Goal: Task Accomplishment & Management: Complete application form

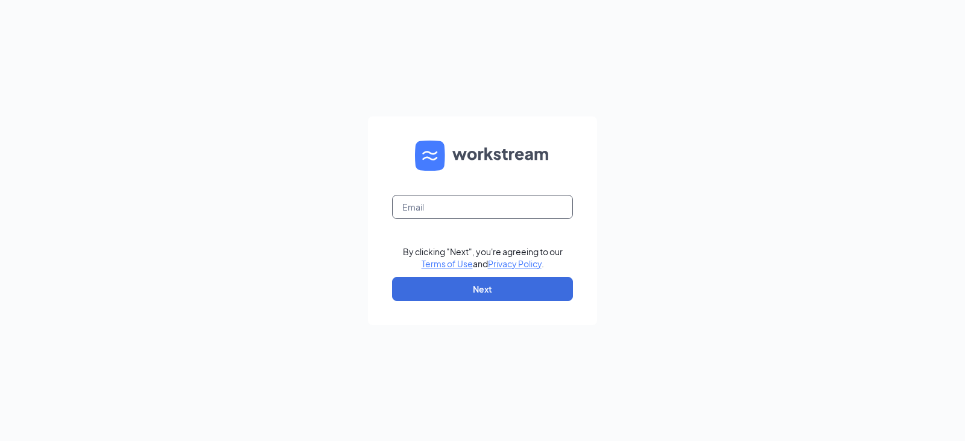
click at [490, 204] on input "text" at bounding box center [482, 207] width 181 height 24
click at [437, 232] on div "The email you entered is incorrect." at bounding box center [482, 227] width 181 height 12
click at [459, 213] on input "bstevenson" at bounding box center [482, 207] width 181 height 24
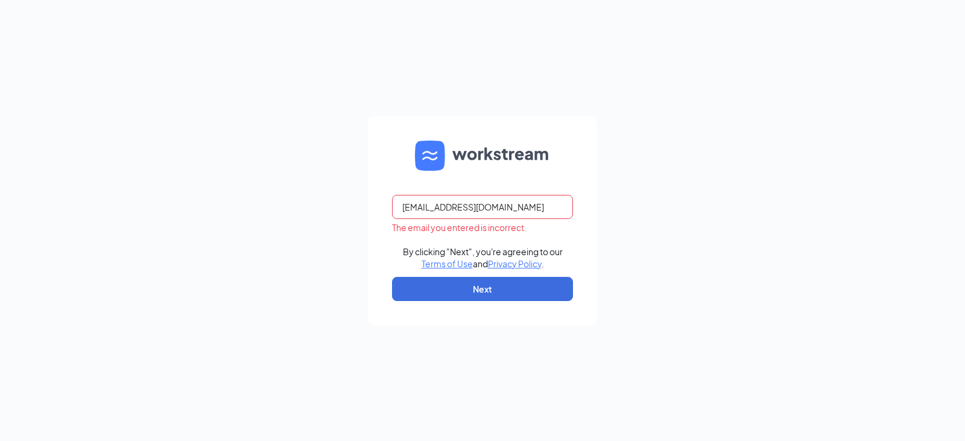
type input "bstevenson@acwcorp.com"
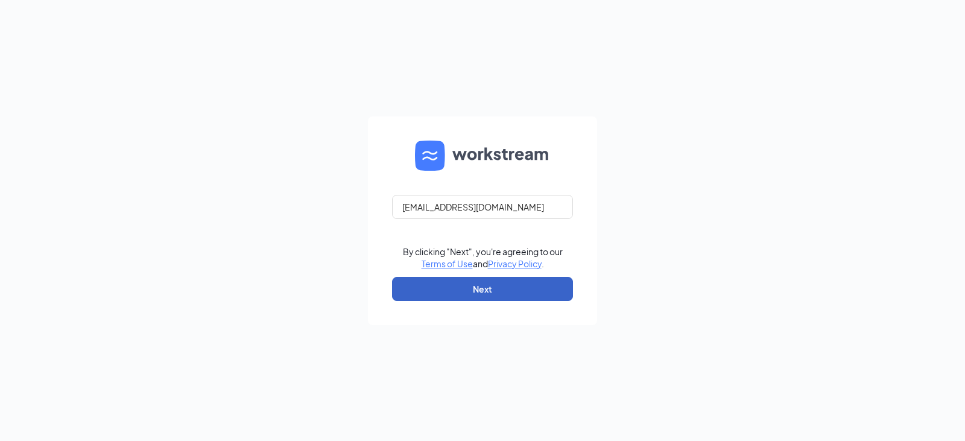
click at [496, 286] on button "Next" at bounding box center [482, 289] width 181 height 24
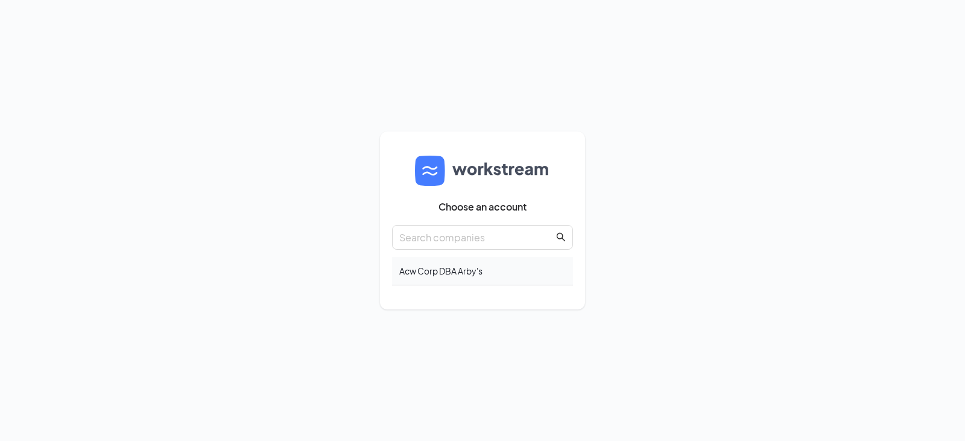
click at [428, 268] on div "Acw Corp DBA Arby's" at bounding box center [482, 271] width 181 height 28
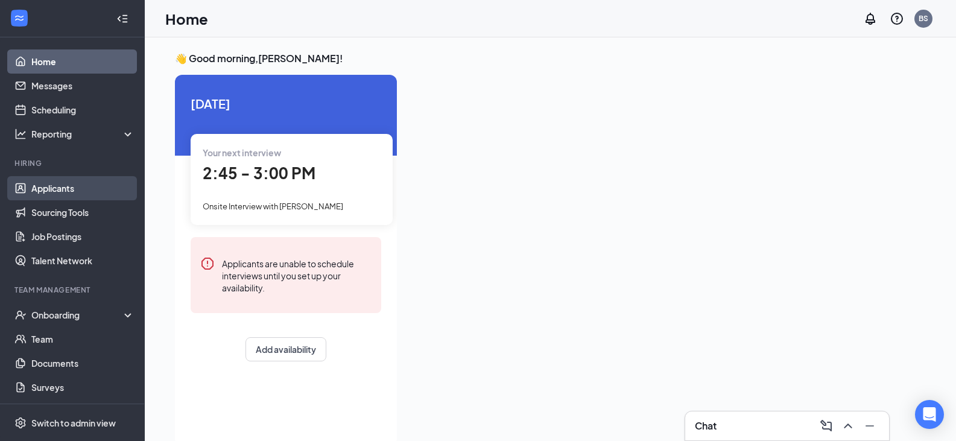
click at [57, 186] on link "Applicants" at bounding box center [82, 188] width 103 height 24
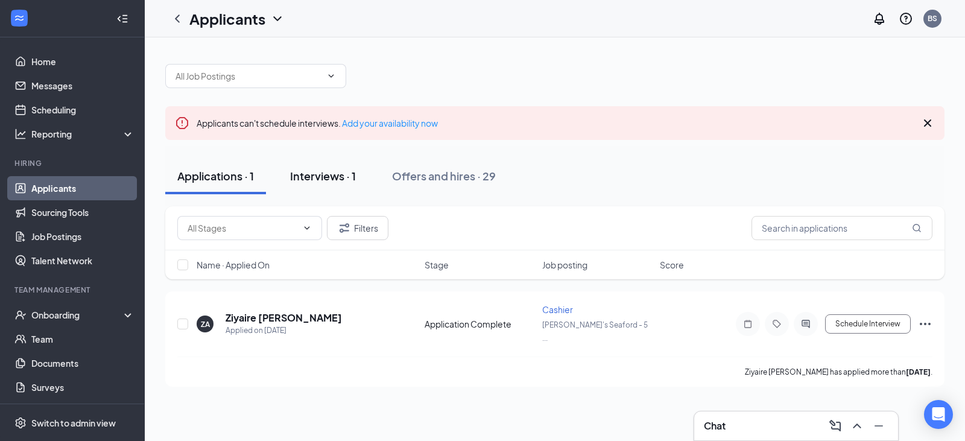
click at [313, 180] on div "Interviews · 1" at bounding box center [323, 175] width 66 height 15
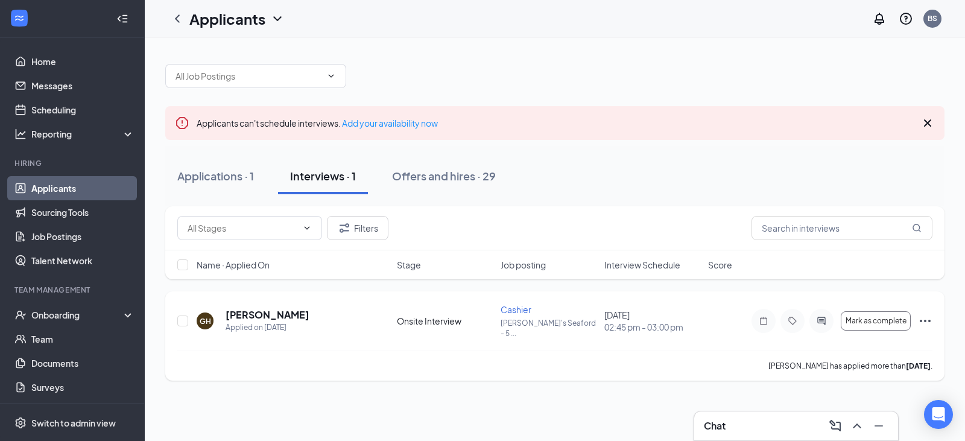
click at [928, 314] on icon "Ellipses" at bounding box center [925, 321] width 14 height 14
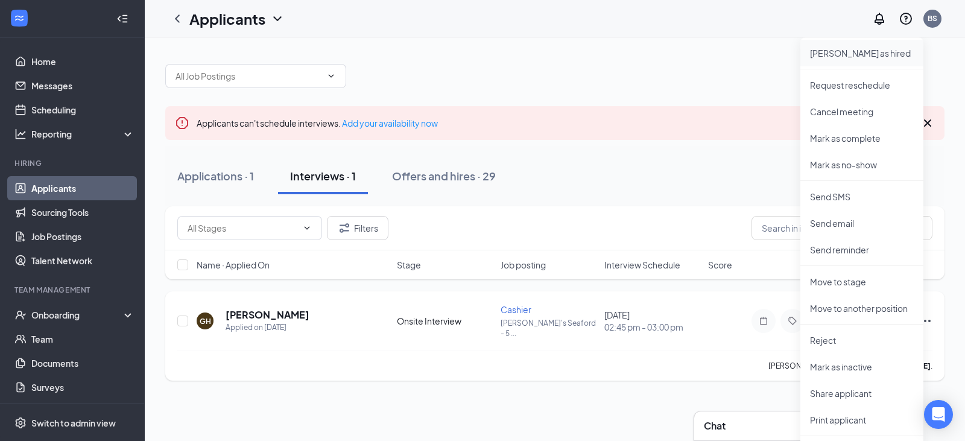
click at [852, 49] on p "Mark as hired" at bounding box center [862, 53] width 104 height 12
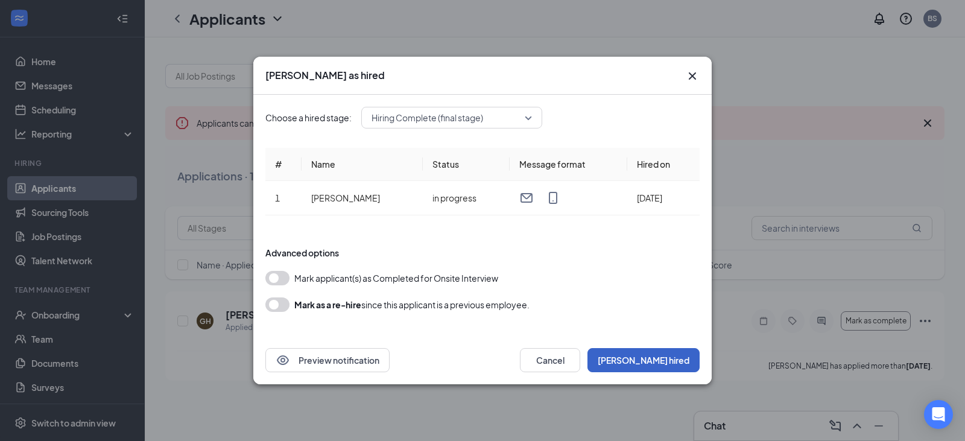
click at [669, 358] on button "Mark hired" at bounding box center [643, 360] width 112 height 24
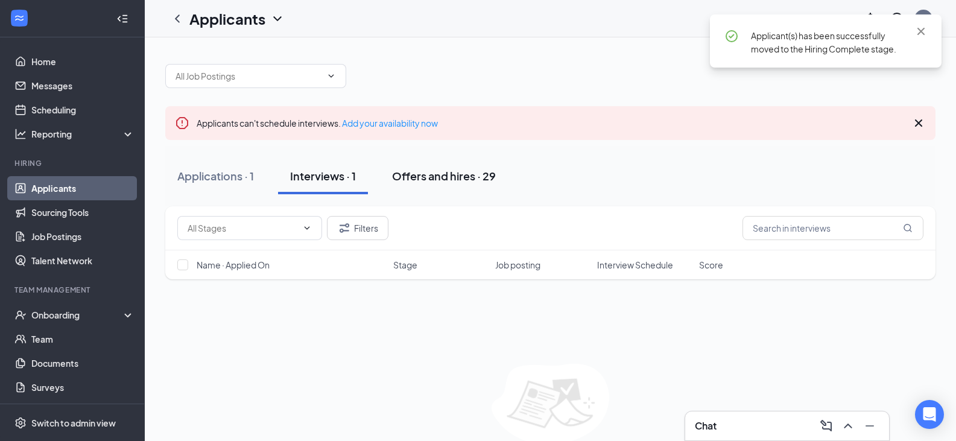
click at [489, 169] on div "Offers and hires · 29" at bounding box center [444, 175] width 104 height 15
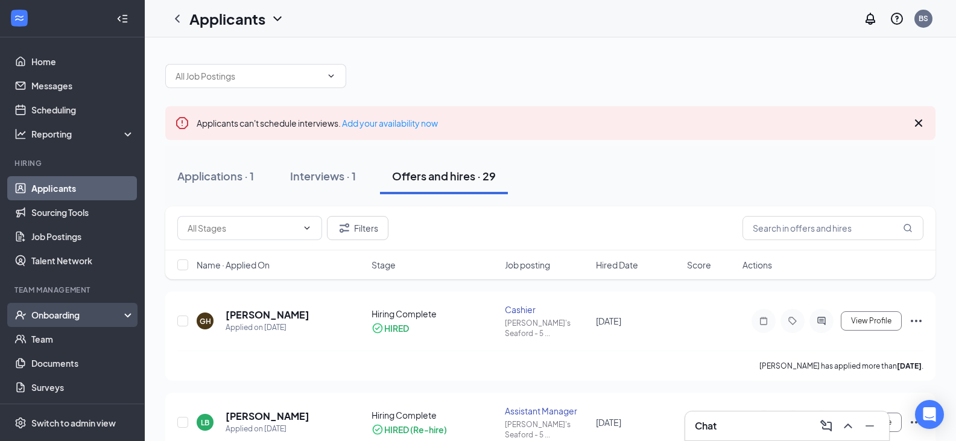
click at [82, 313] on div "Onboarding" at bounding box center [77, 315] width 93 height 12
click at [95, 343] on link "Overview" at bounding box center [82, 339] width 103 height 24
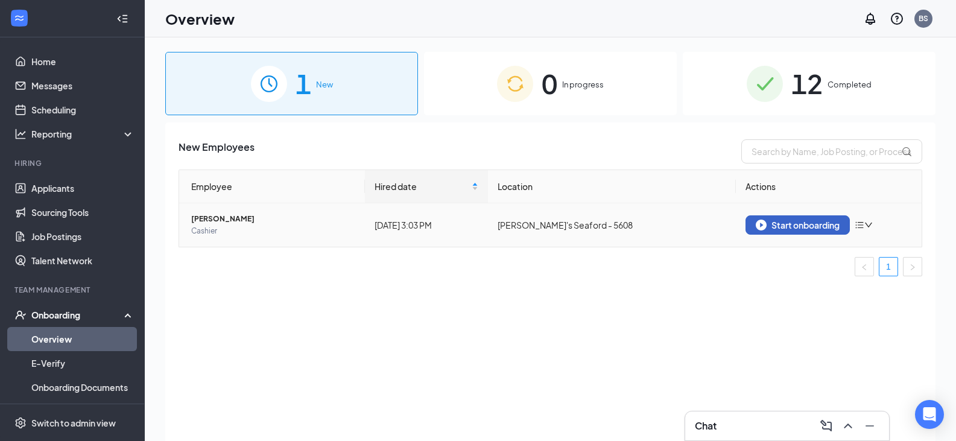
click at [779, 232] on button "Start onboarding" at bounding box center [797, 224] width 104 height 19
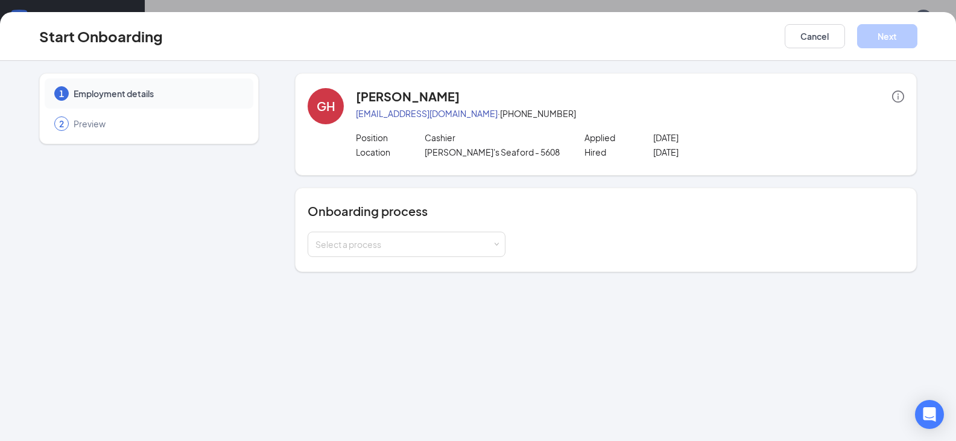
scroll to position [54, 0]
click at [480, 248] on div "Select a process" at bounding box center [403, 244] width 177 height 12
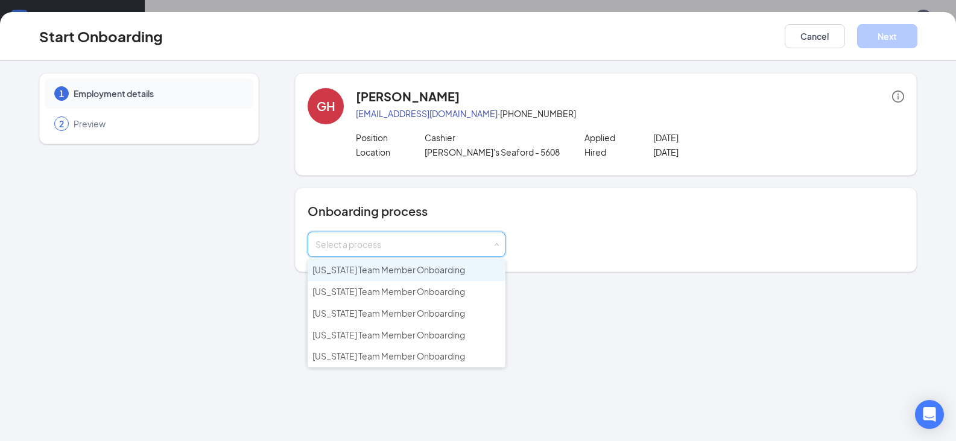
click at [329, 272] on span "Delaware Team Member Onboarding" at bounding box center [388, 269] width 153 height 11
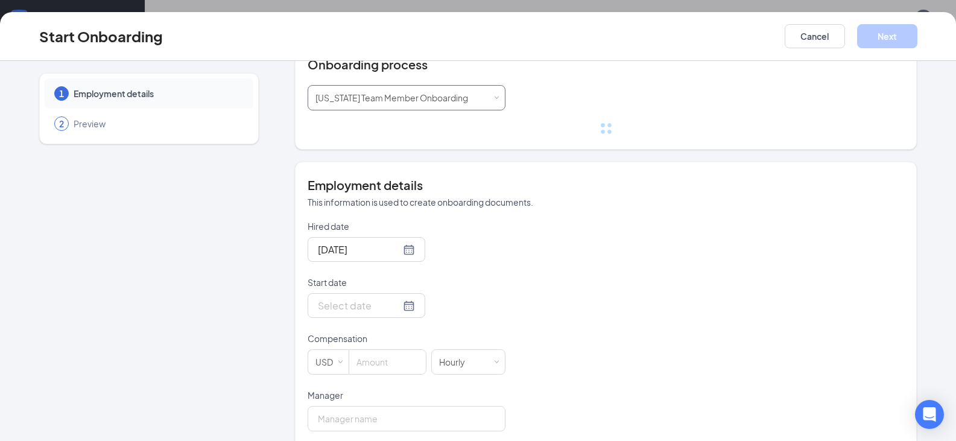
scroll to position [181, 0]
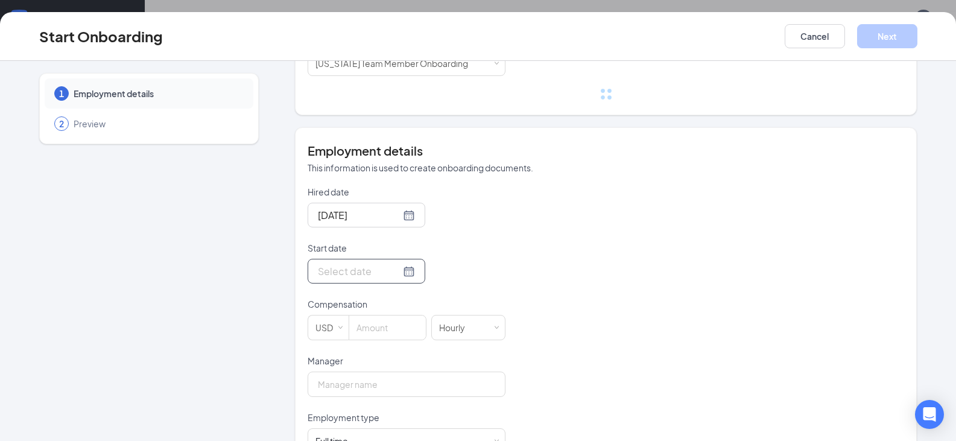
click at [395, 273] on div at bounding box center [366, 271] width 97 height 15
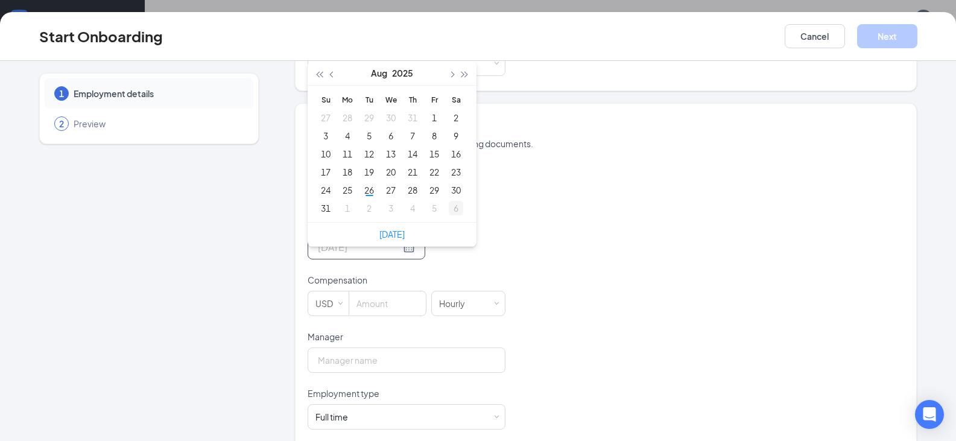
type input "Sep 6, 2025"
type input "Aug 31, 2025"
click at [324, 205] on div "31" at bounding box center [325, 208] width 14 height 14
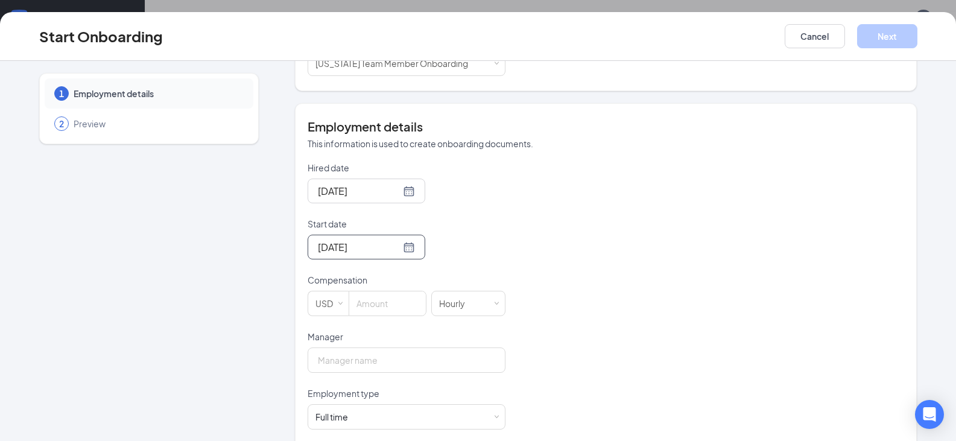
scroll to position [241, 0]
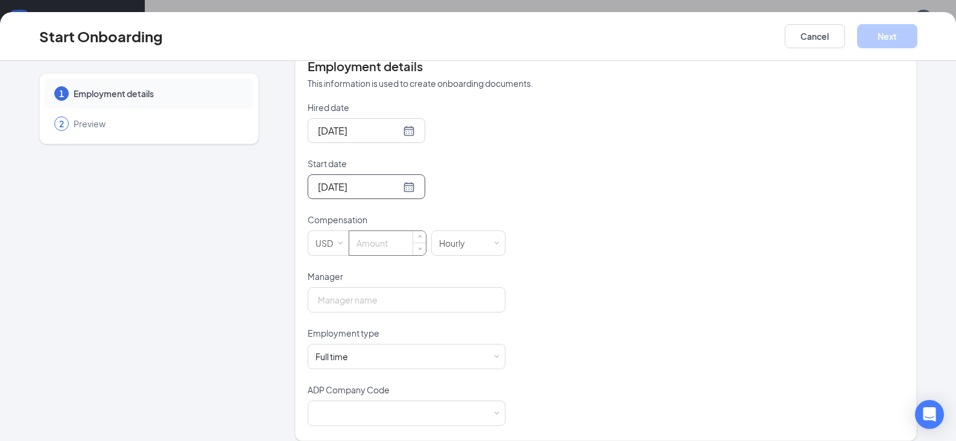
click at [382, 241] on input at bounding box center [387, 243] width 77 height 24
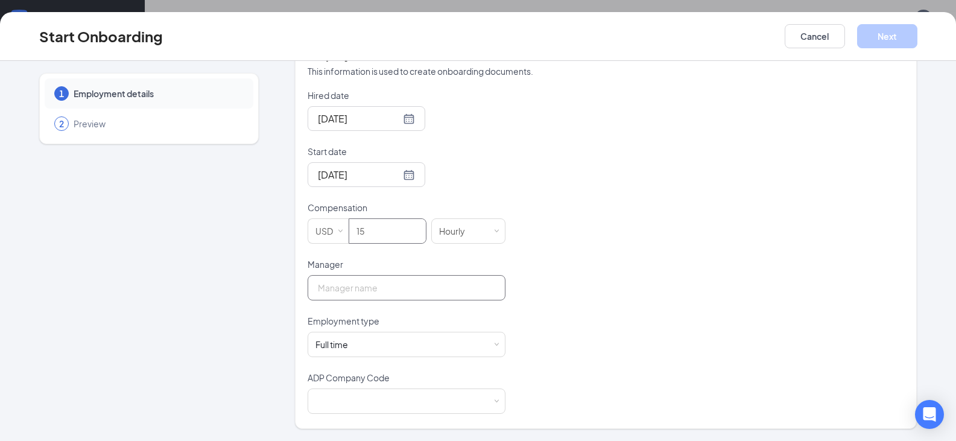
type input "15"
click at [349, 296] on input "Manager" at bounding box center [407, 287] width 198 height 25
type input "Brittany Stevenson"
click at [420, 349] on div "Full time Works 30+ hours per week and is reasonably expected to work" at bounding box center [406, 344] width 182 height 24
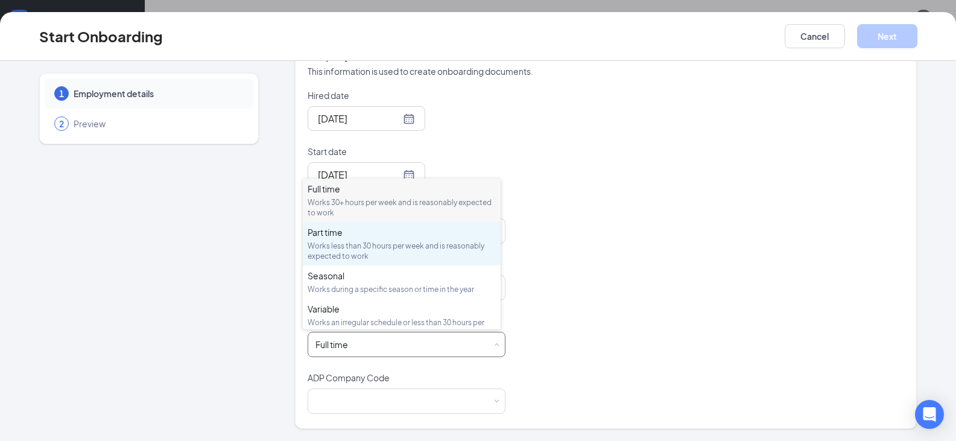
click at [373, 239] on div "Part time Works less than 30 hours per week and is reasonably expected to work" at bounding box center [402, 243] width 188 height 35
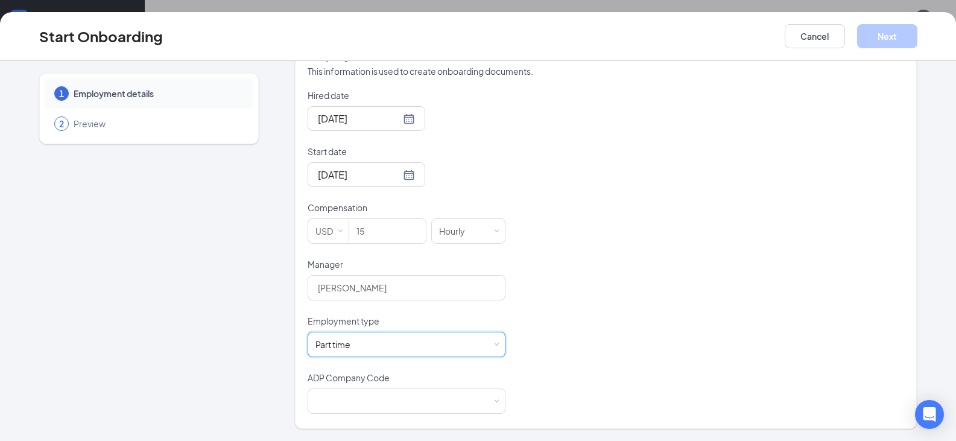
click at [351, 379] on p "ADP Company Code" at bounding box center [407, 378] width 198 height 12
click at [359, 382] on p "ADP Company Code" at bounding box center [407, 378] width 198 height 12
click at [359, 387] on div "ADP Company Code" at bounding box center [407, 380] width 198 height 17
click at [360, 396] on div at bounding box center [406, 401] width 182 height 24
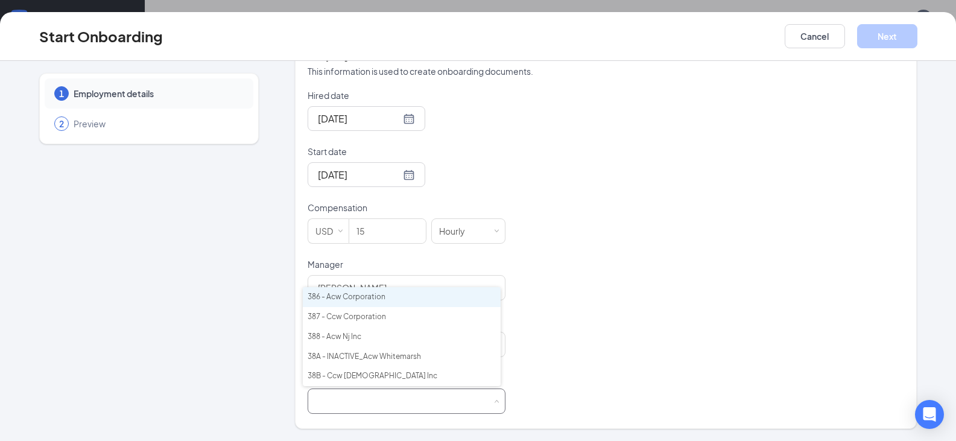
click at [361, 293] on li "386 - Acw Corporation" at bounding box center [402, 297] width 198 height 20
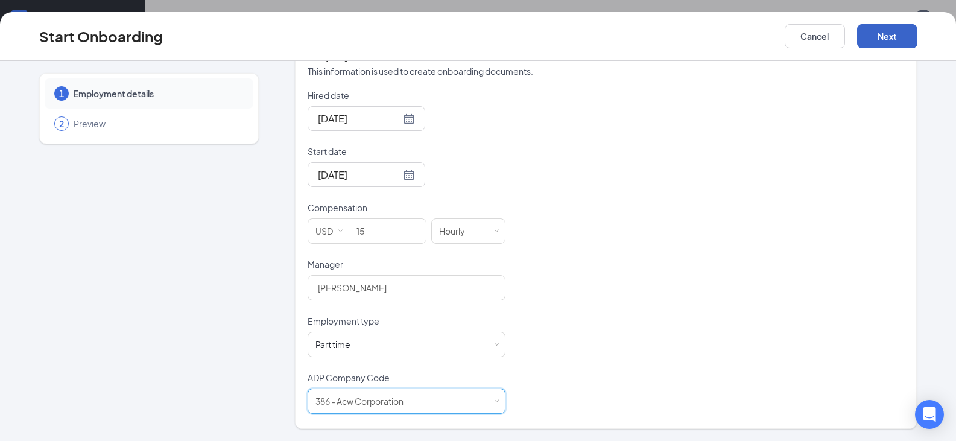
click at [894, 30] on button "Next" at bounding box center [887, 36] width 60 height 24
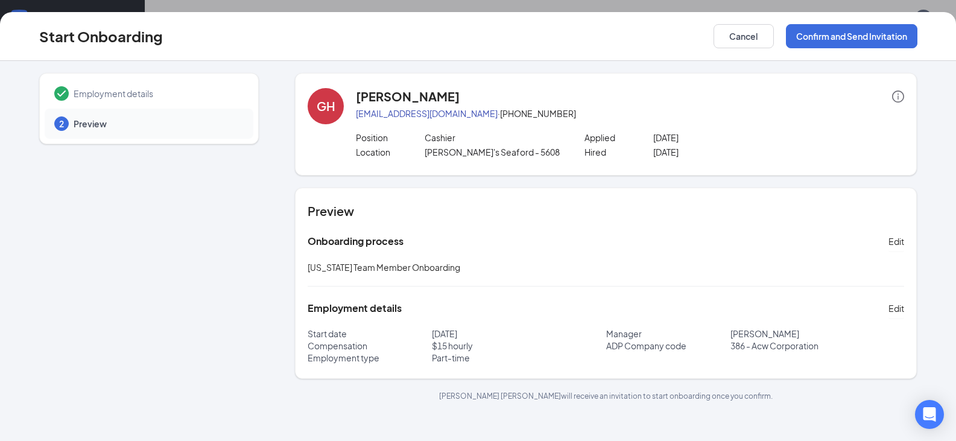
scroll to position [0, 0]
click at [845, 41] on button "Confirm and Send Invitation" at bounding box center [851, 36] width 131 height 24
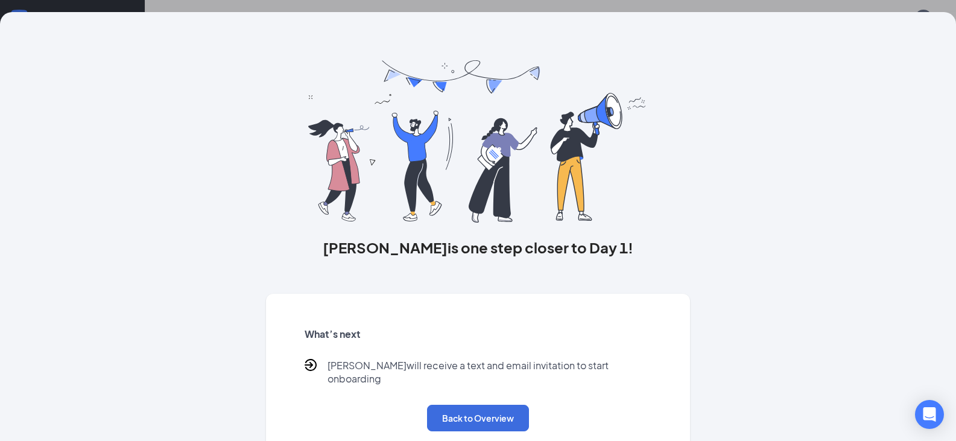
scroll to position [13, 0]
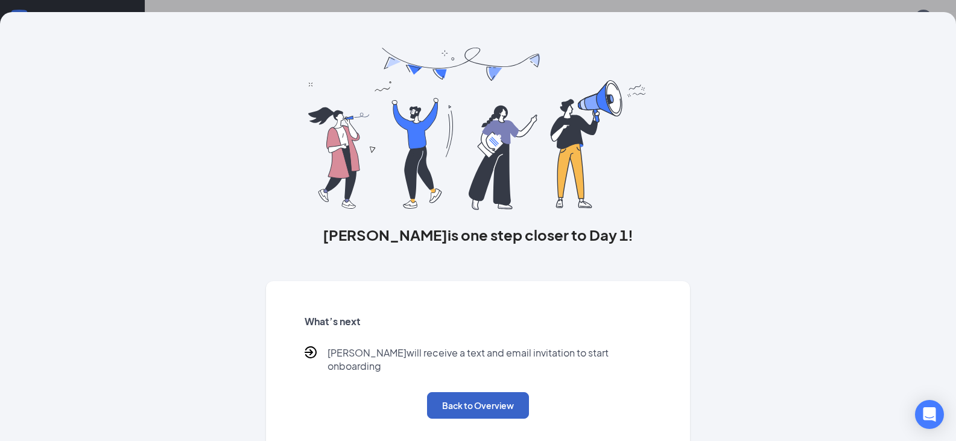
click at [505, 394] on button "Back to Overview" at bounding box center [478, 405] width 102 height 27
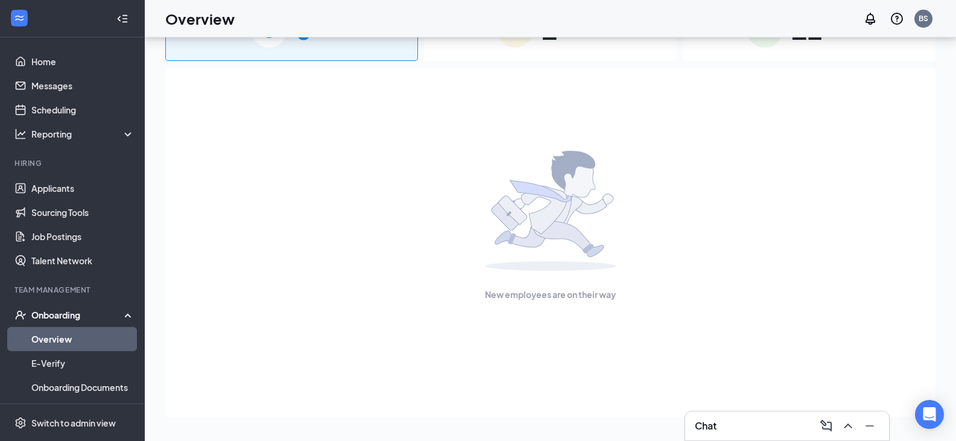
scroll to position [0, 0]
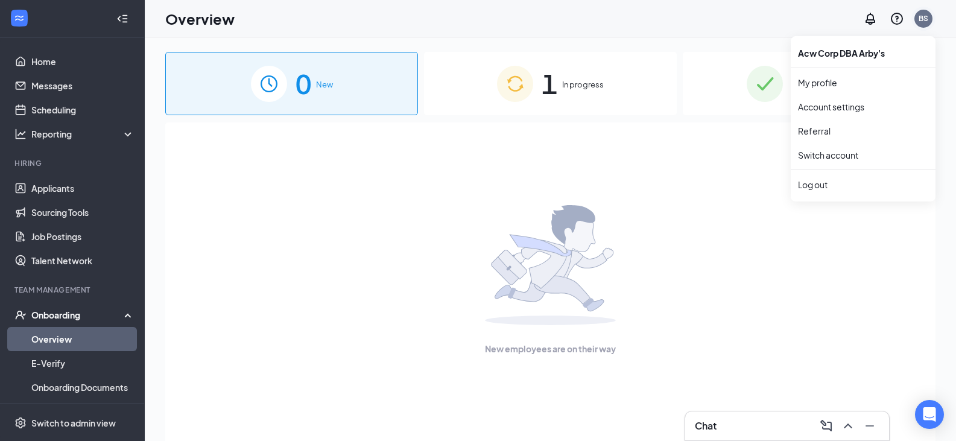
click at [924, 20] on div "BS" at bounding box center [924, 18] width 10 height 10
click at [812, 186] on div "Log out" at bounding box center [863, 185] width 130 height 12
